Goal: Information Seeking & Learning: Learn about a topic

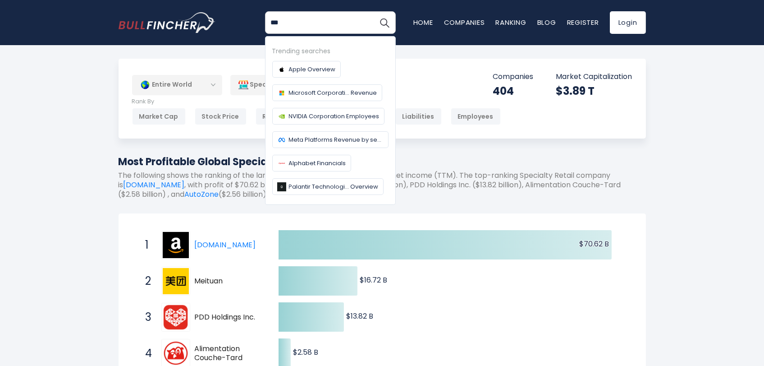
click at [310, 20] on input "***" at bounding box center [330, 22] width 131 height 23
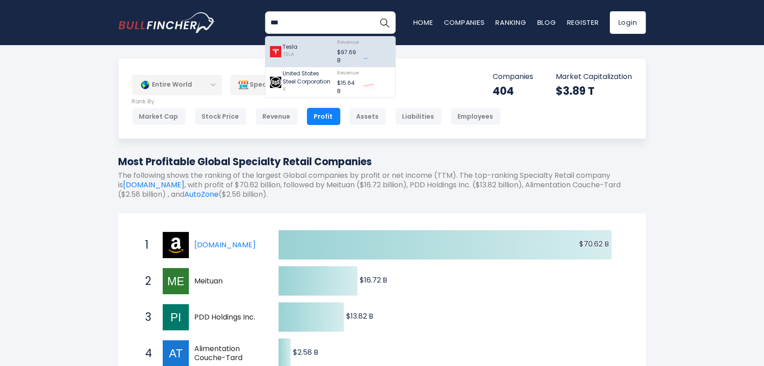
type input "***"
click at [298, 45] on div "Tesla TSLA" at bounding box center [301, 52] width 63 height 26
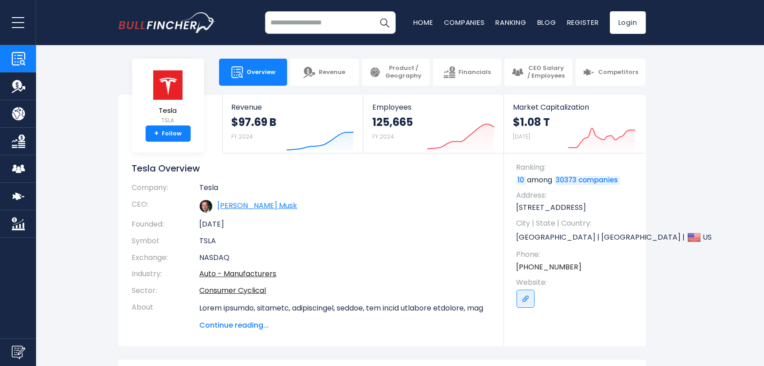
click at [237, 201] on link "Elon R. Musk" at bounding box center [258, 205] width 80 height 10
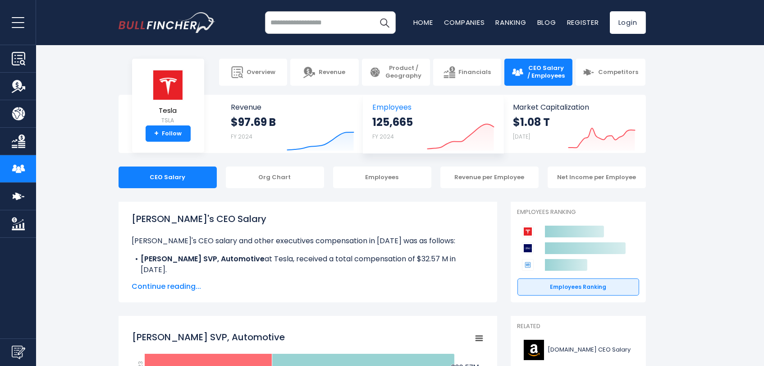
click at [420, 123] on div "125,665 FY 2024 Created with Highcharts 12.1.2" at bounding box center [433, 134] width 122 height 38
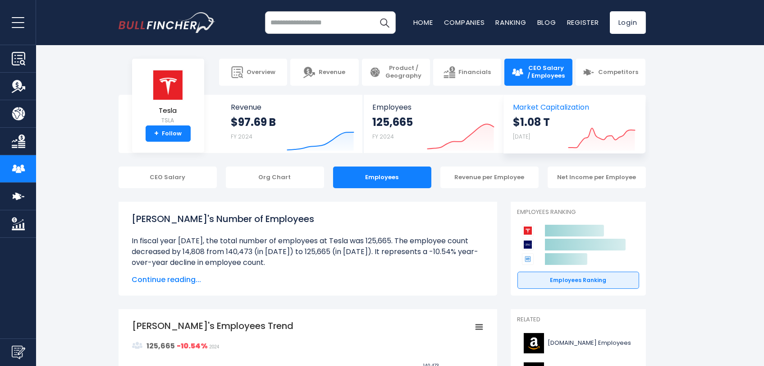
click at [563, 121] on div "$1.08 T Aug 14, 2025 Created with Highcharts 12.1.2" at bounding box center [574, 134] width 123 height 38
click at [280, 119] on div "$97.69 B FY 2024 Created with Highcharts 12.1.2" at bounding box center [292, 134] width 123 height 38
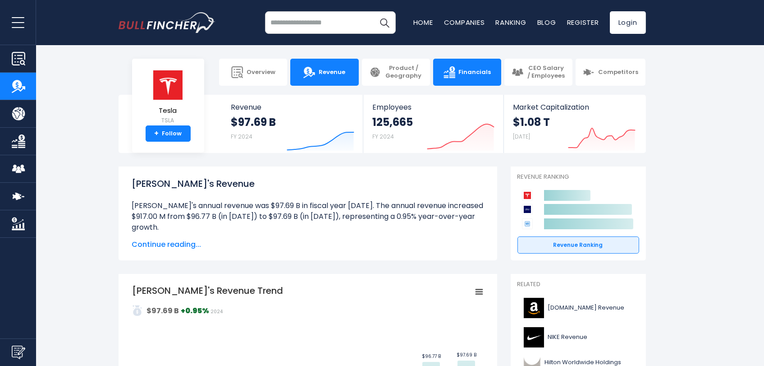
click at [465, 78] on link "Financials" at bounding box center [467, 72] width 68 height 27
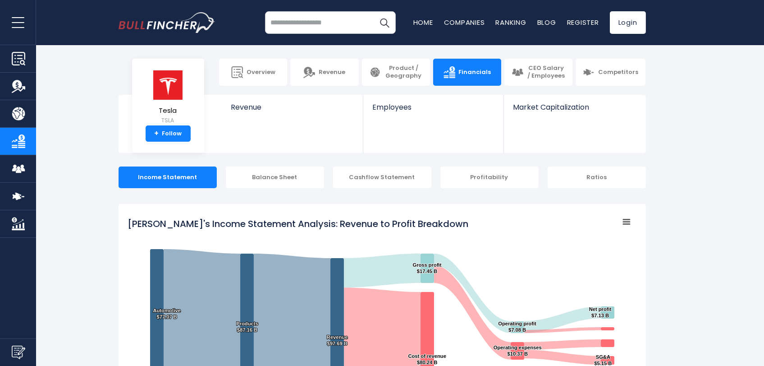
scroll to position [500, 0]
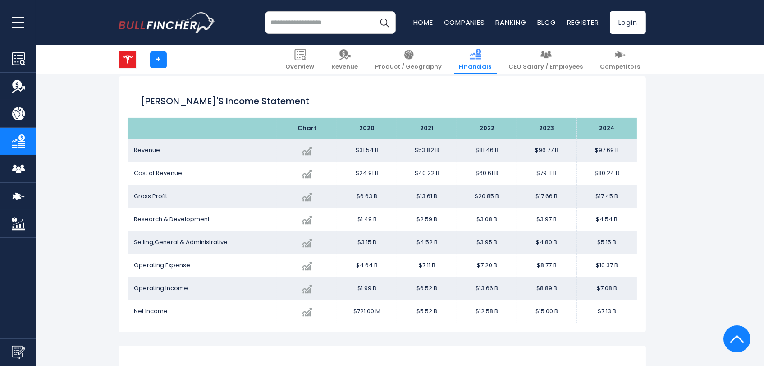
scroll to position [488, 0]
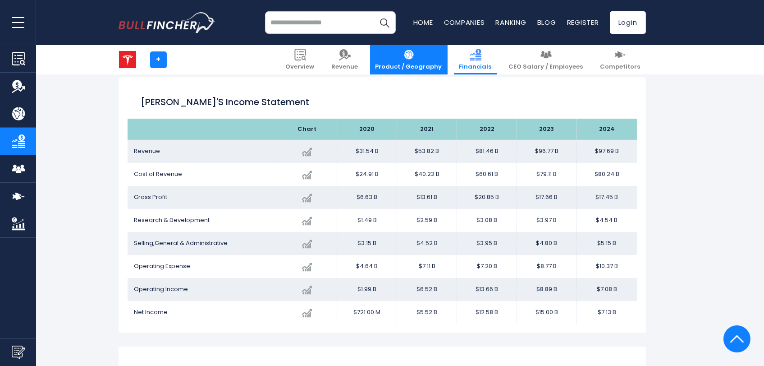
click at [429, 65] on span "Product / Geography" at bounding box center [408, 67] width 67 height 8
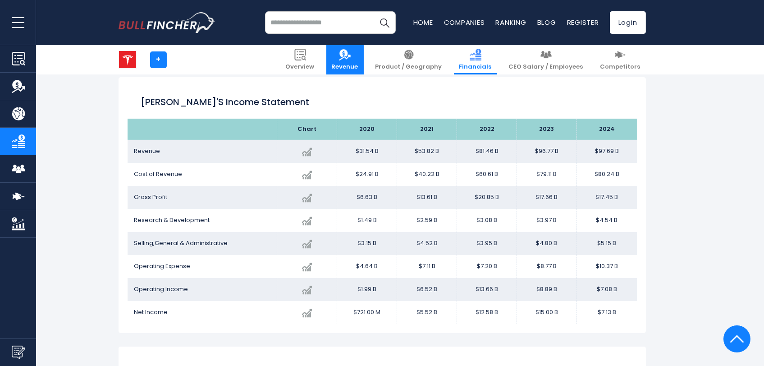
click at [364, 62] on link "Revenue" at bounding box center [344, 59] width 37 height 29
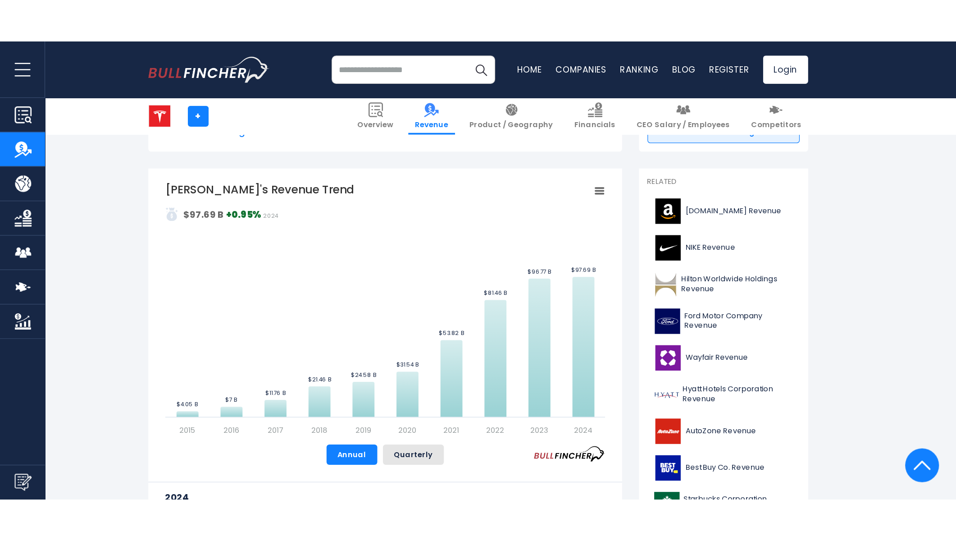
scroll to position [179, 0]
